Goal: Check status: Check status

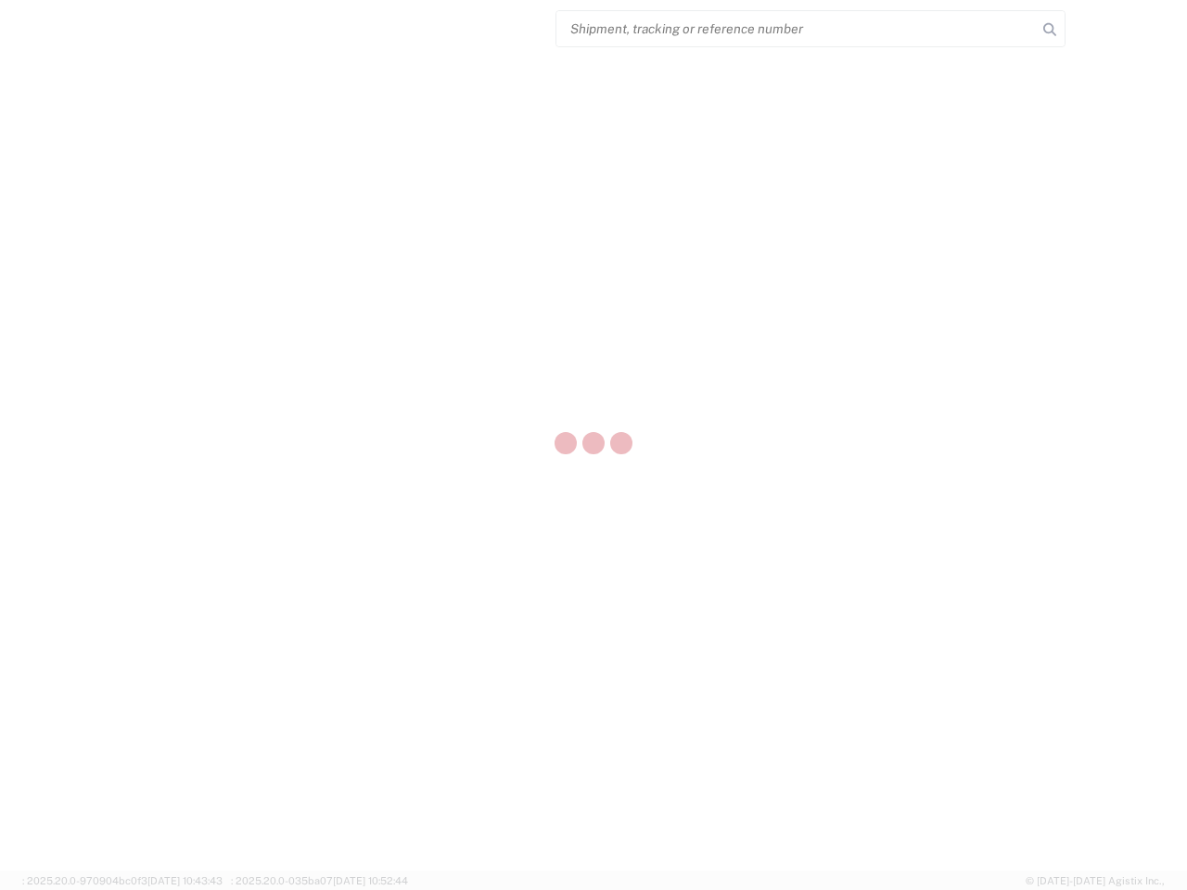
select select "US"
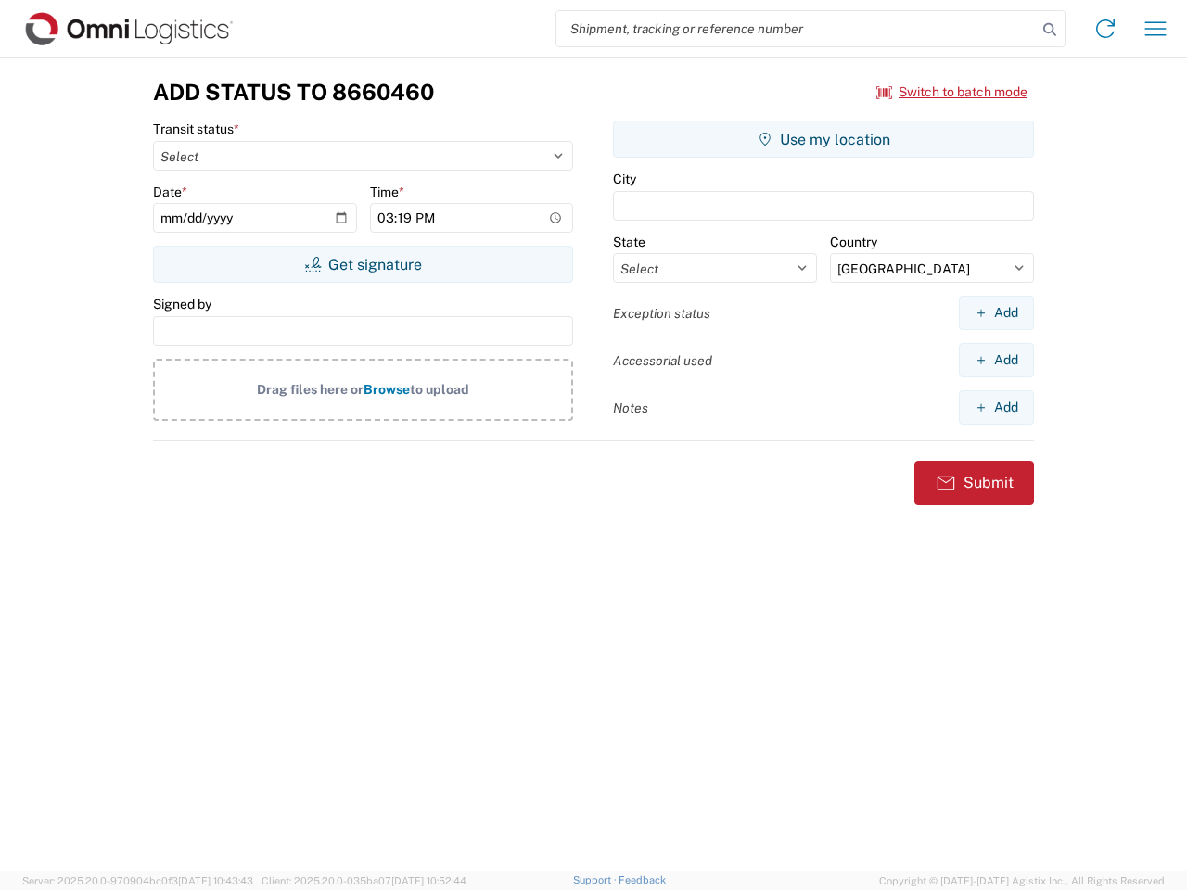
click at [797, 29] on input "search" at bounding box center [796, 28] width 480 height 35
click at [1050, 30] on icon at bounding box center [1050, 30] width 26 height 26
click at [1106, 29] on icon at bounding box center [1106, 29] width 30 height 30
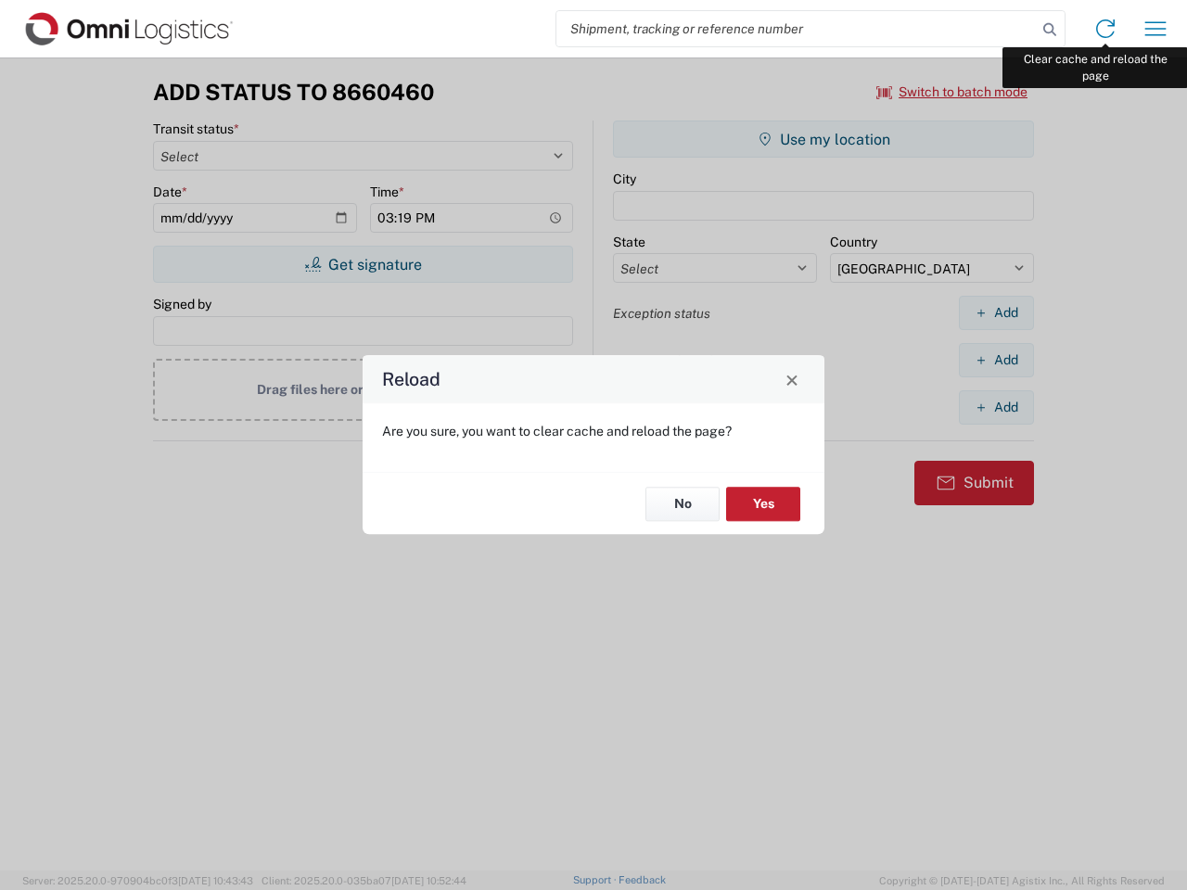
click at [1156, 29] on div "Reload Are you sure, you want to clear cache and reload the page? No Yes" at bounding box center [593, 445] width 1187 height 890
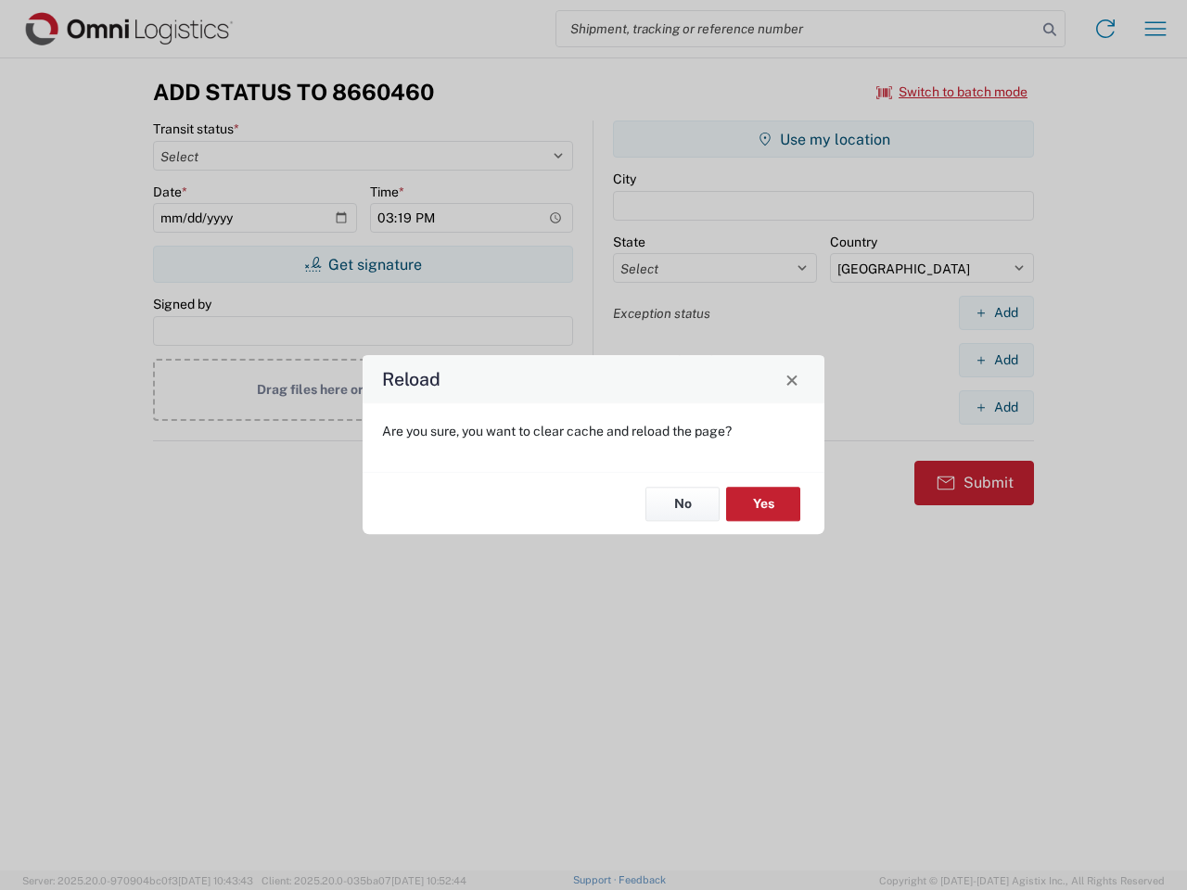
click at [953, 92] on div "Reload Are you sure, you want to clear cache and reload the page? No Yes" at bounding box center [593, 445] width 1187 height 890
click at [363, 264] on div "Reload Are you sure, you want to clear cache and reload the page? No Yes" at bounding box center [593, 445] width 1187 height 890
click at [824, 139] on div "Reload Are you sure, you want to clear cache and reload the page? No Yes" at bounding box center [593, 445] width 1187 height 890
click at [996, 313] on div "Reload Are you sure, you want to clear cache and reload the page? No Yes" at bounding box center [593, 445] width 1187 height 890
click at [996, 360] on div "Reload Are you sure, you want to clear cache and reload the page? No Yes" at bounding box center [593, 445] width 1187 height 890
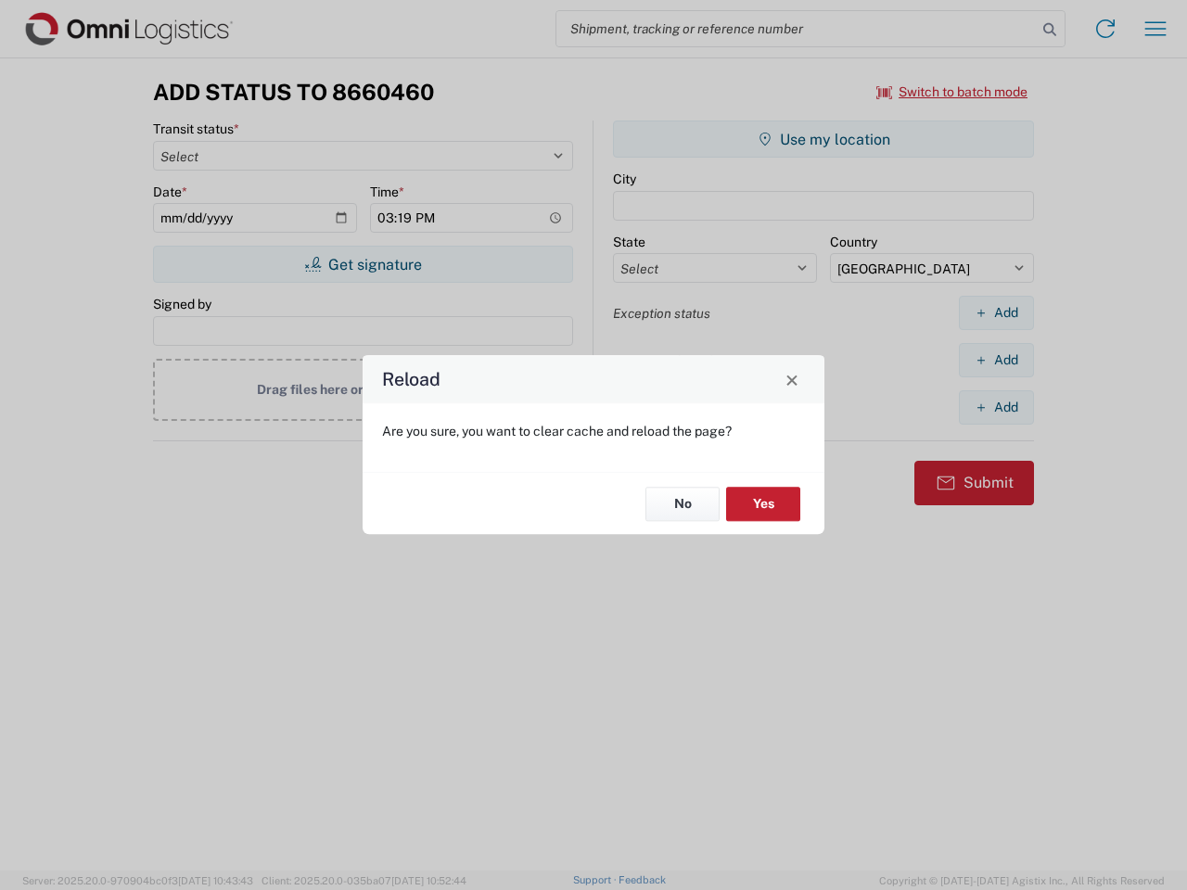
click at [996, 407] on div "Reload Are you sure, you want to clear cache and reload the page? No Yes" at bounding box center [593, 445] width 1187 height 890
